Goal: Register for event/course

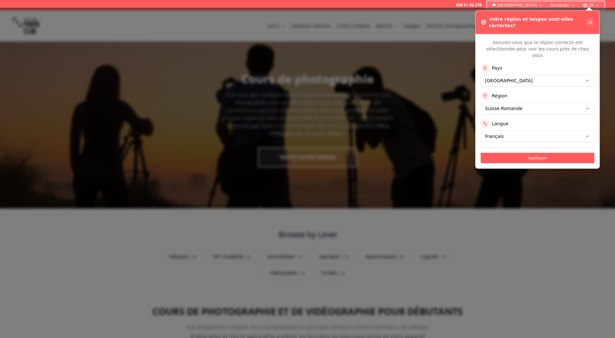
click at [590, 20] on icon at bounding box center [589, 22] width 5 height 5
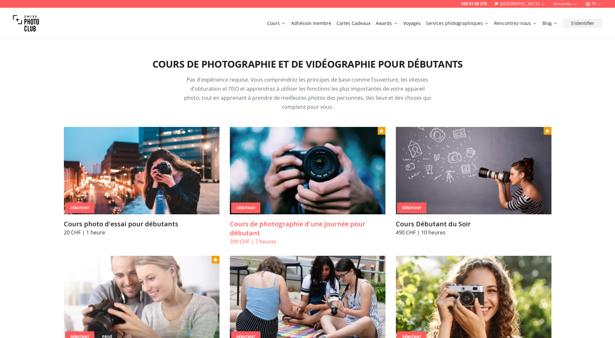
scroll to position [259, 0]
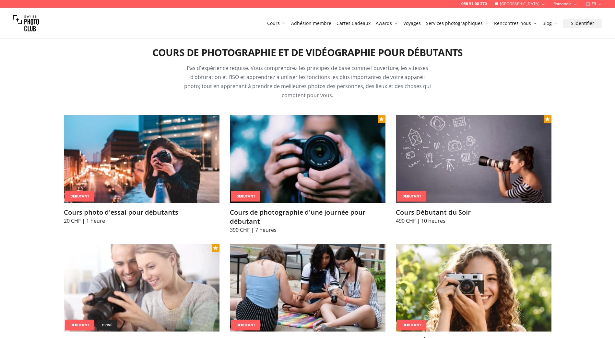
drag, startPoint x: 347, startPoint y: 177, endPoint x: 346, endPoint y: 147, distance: 30.5
click at [347, 177] on img at bounding box center [308, 158] width 156 height 87
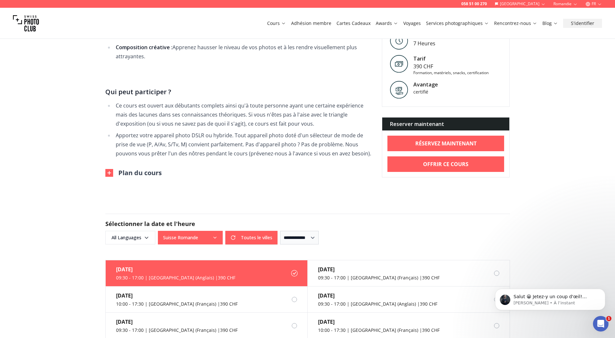
scroll to position [421, 0]
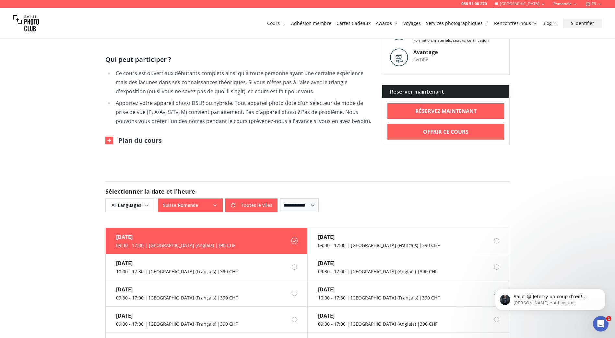
click at [216, 203] on icon "button" at bounding box center [214, 205] width 5 height 5
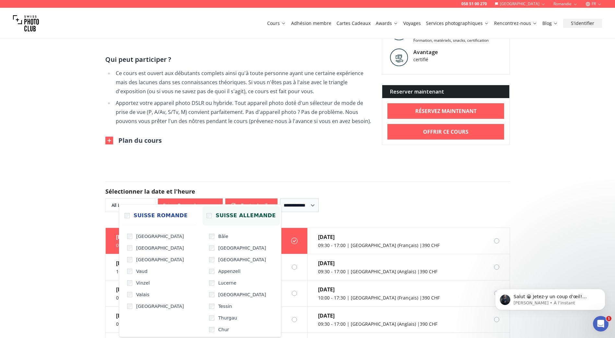
click at [244, 217] on span "Suisse Allemande" at bounding box center [245, 216] width 60 height 8
click at [394, 181] on div "**********" at bounding box center [307, 196] width 404 height 31
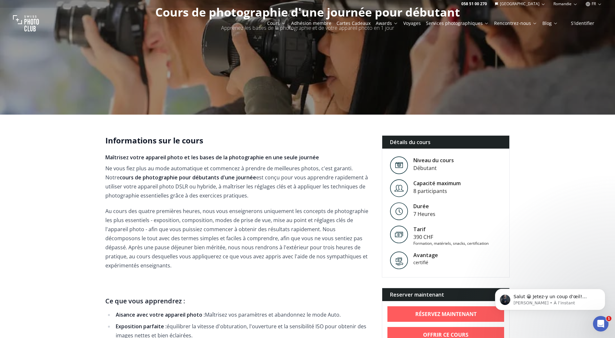
scroll to position [0, 0]
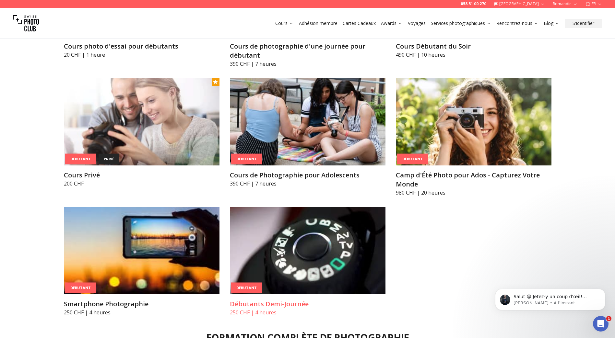
scroll to position [426, 0]
click at [311, 265] on img at bounding box center [308, 250] width 156 height 87
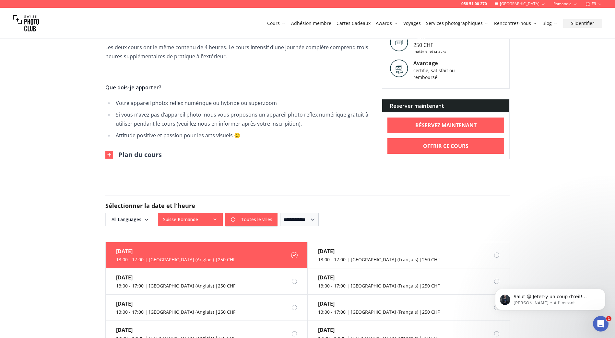
scroll to position [389, 0]
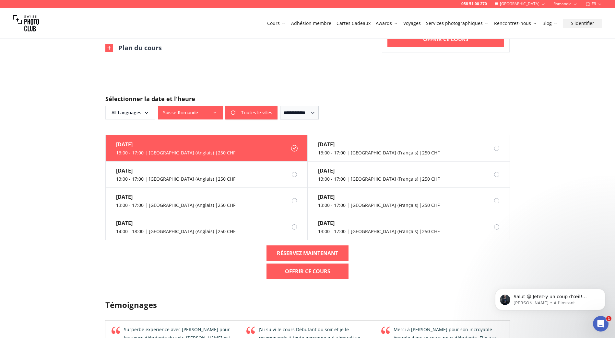
click at [203, 112] on button "Suisse Romande" at bounding box center [190, 113] width 65 height 14
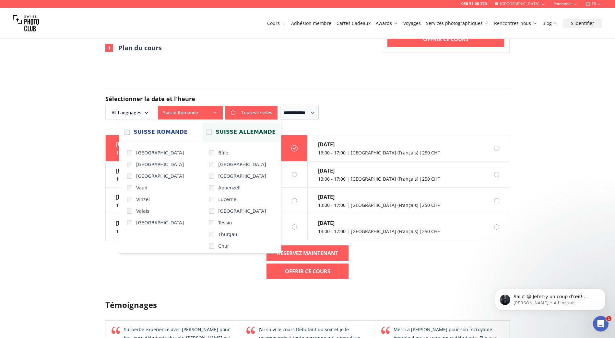
click at [224, 136] on label "Suisse Allemande" at bounding box center [240, 131] width 77 height 19
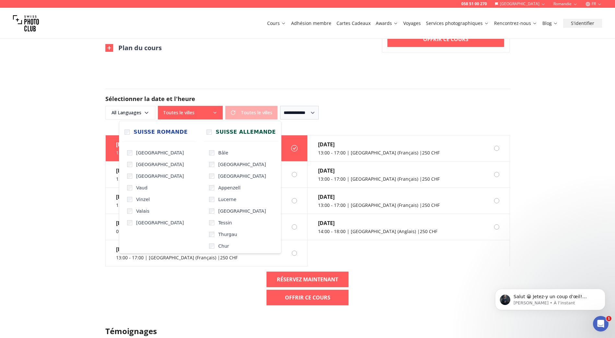
click at [416, 95] on h2 "Sélectionner la date et l'heure" at bounding box center [307, 98] width 404 height 9
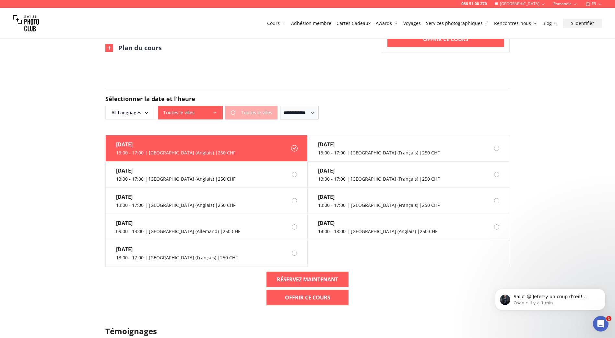
click at [386, 103] on h2 "Sélectionner la date et l'heure" at bounding box center [307, 98] width 404 height 9
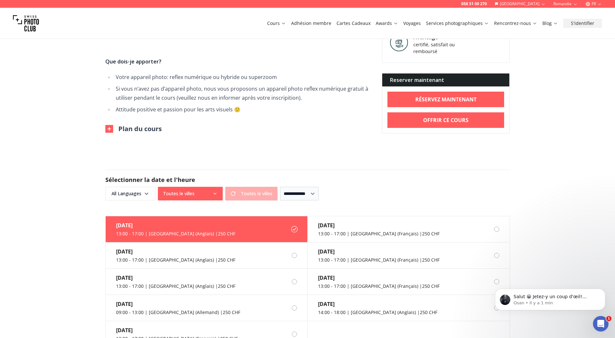
scroll to position [259, 0]
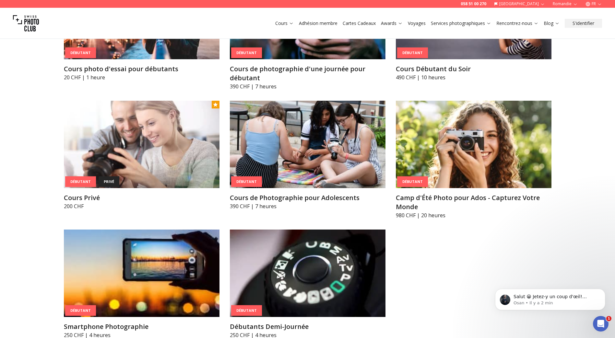
scroll to position [369, 0]
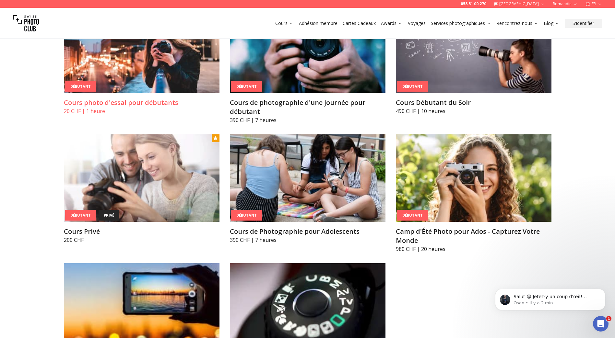
click at [171, 57] on img at bounding box center [142, 49] width 156 height 87
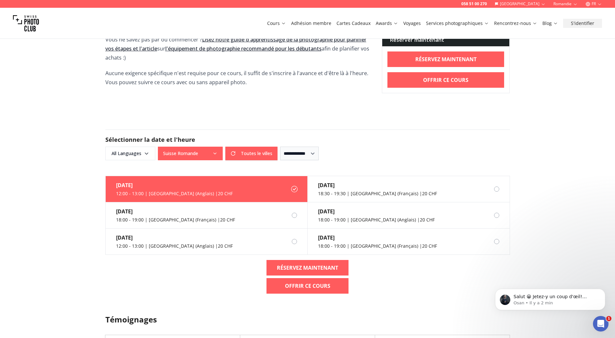
scroll to position [324, 0]
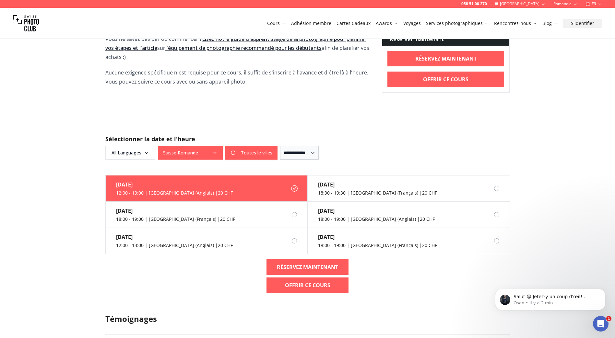
click at [208, 150] on button "Suisse Romande" at bounding box center [190, 153] width 65 height 14
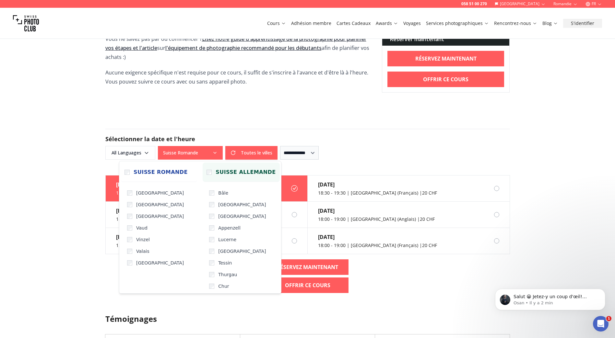
click at [210, 167] on label "Suisse Allemande" at bounding box center [240, 172] width 77 height 19
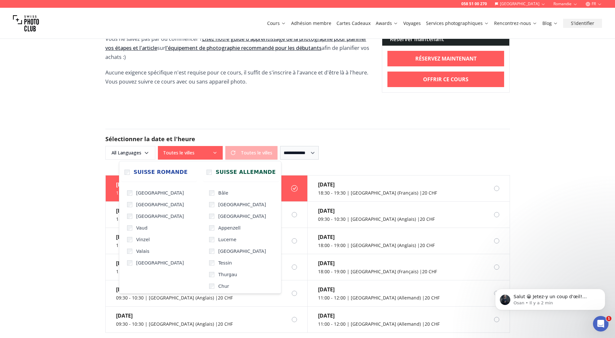
click at [240, 120] on form "**********" at bounding box center [307, 144] width 415 height 62
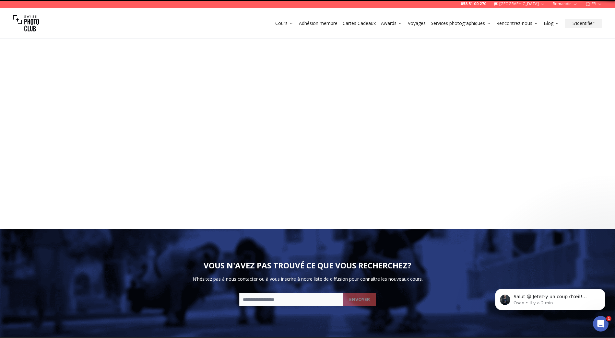
scroll to position [1, 0]
